Goal: Navigation & Orientation: Understand site structure

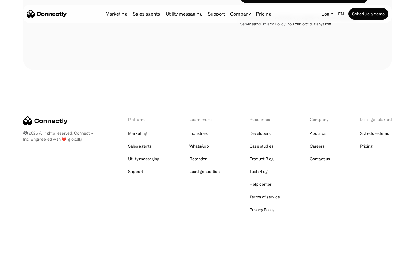
scroll to position [487, 0]
